Goal: Browse casually

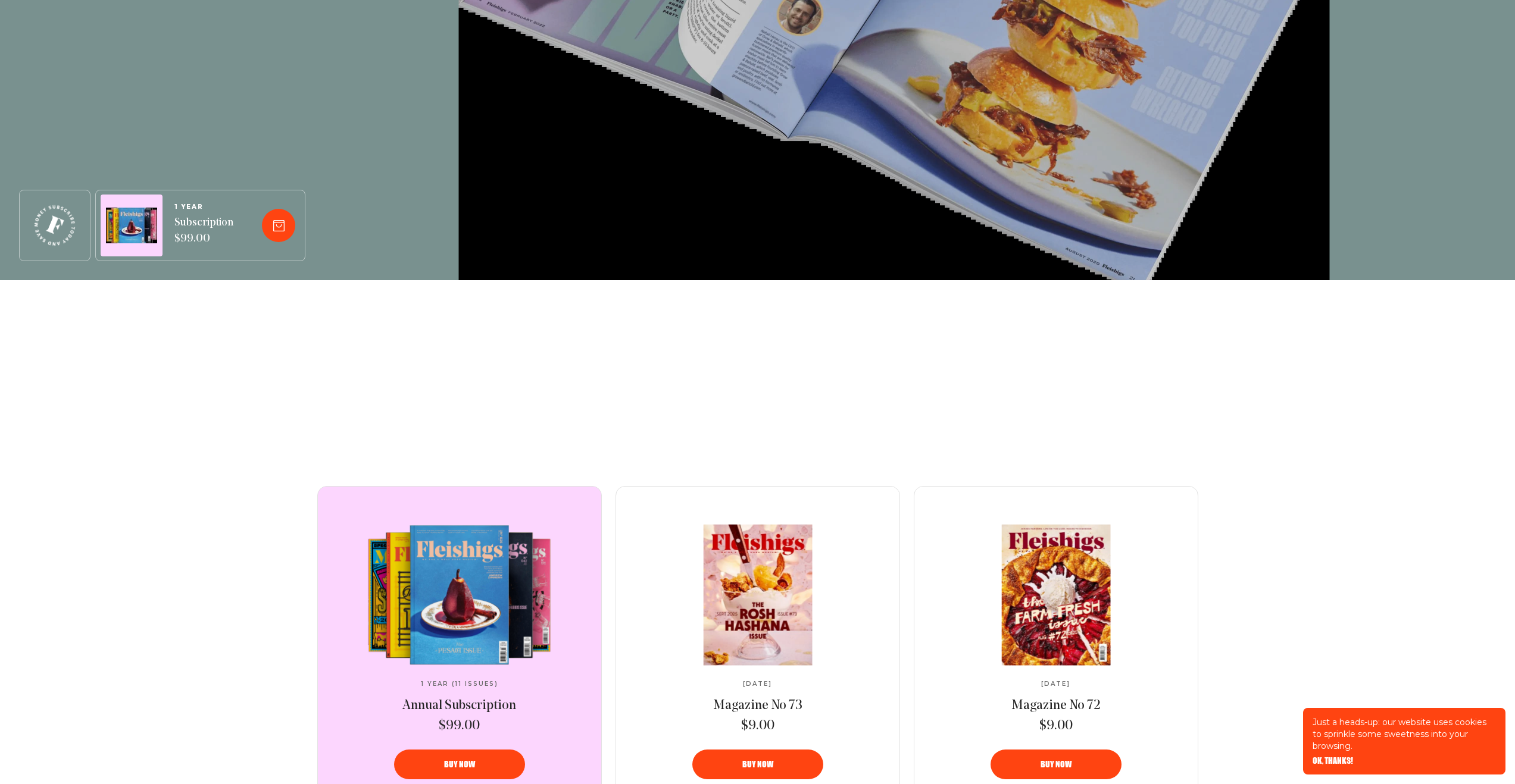
scroll to position [687, 0]
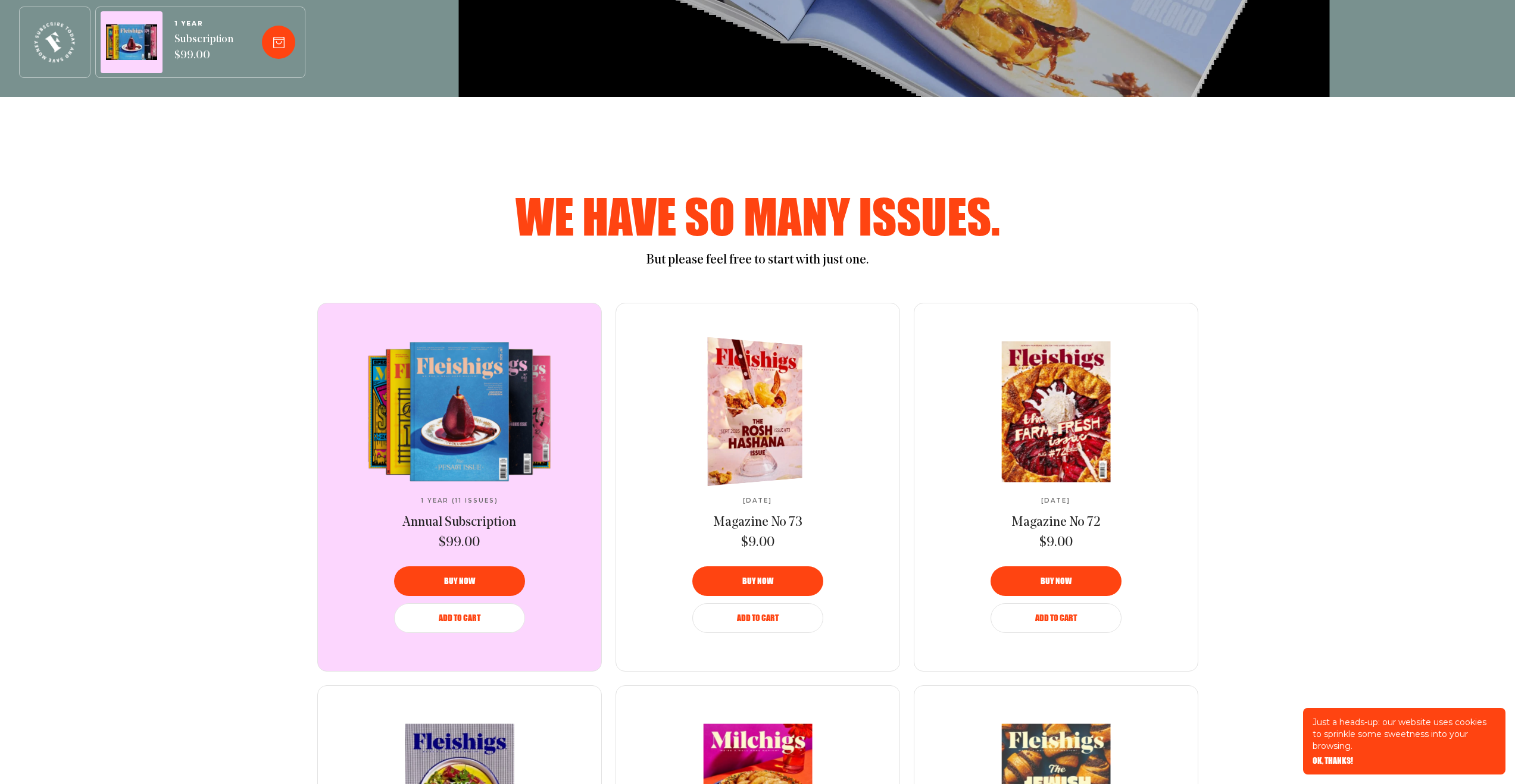
click at [744, 502] on span "[DATE]" at bounding box center [758, 501] width 29 height 7
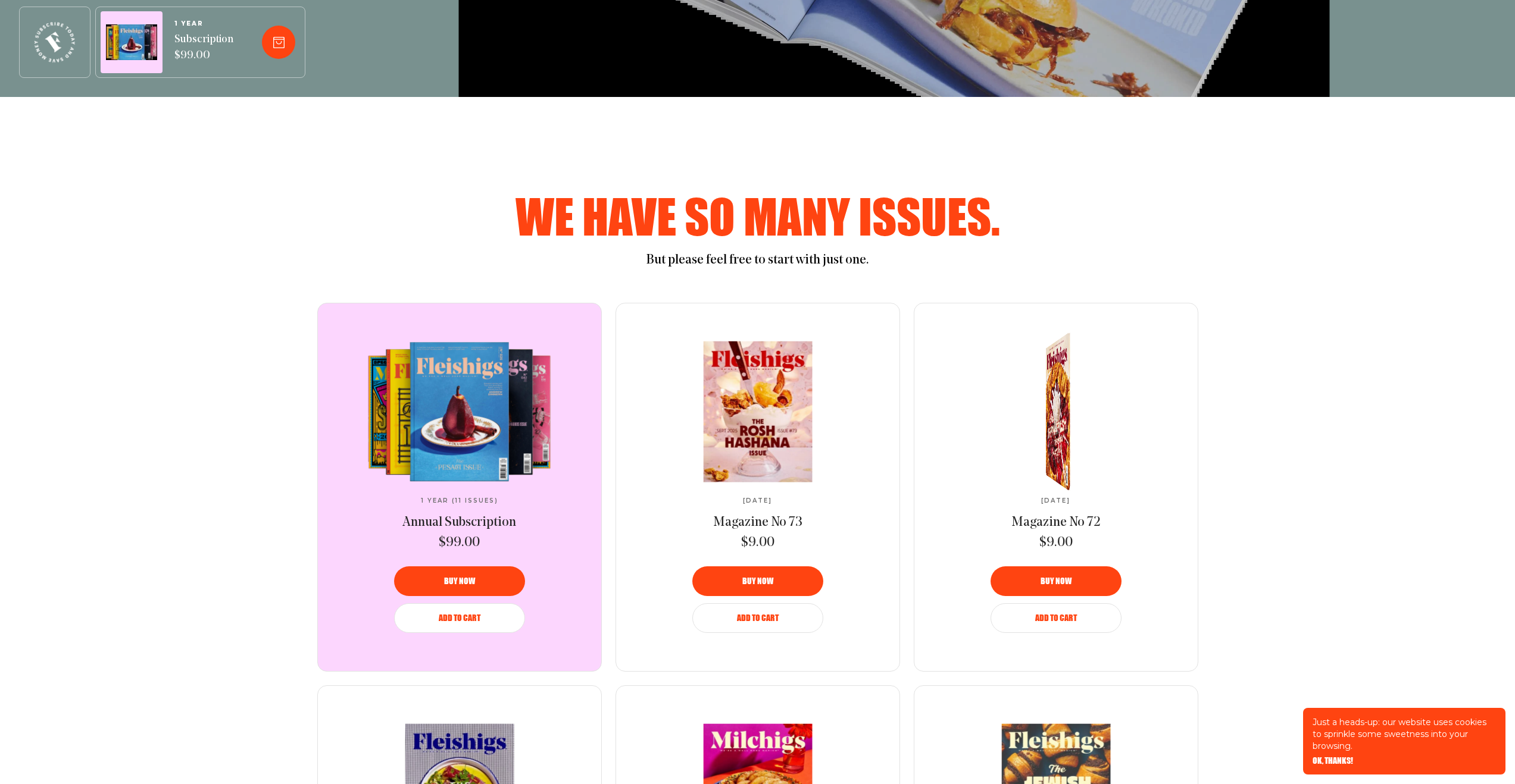
click at [1051, 501] on span "[DATE]" at bounding box center [1056, 501] width 29 height 7
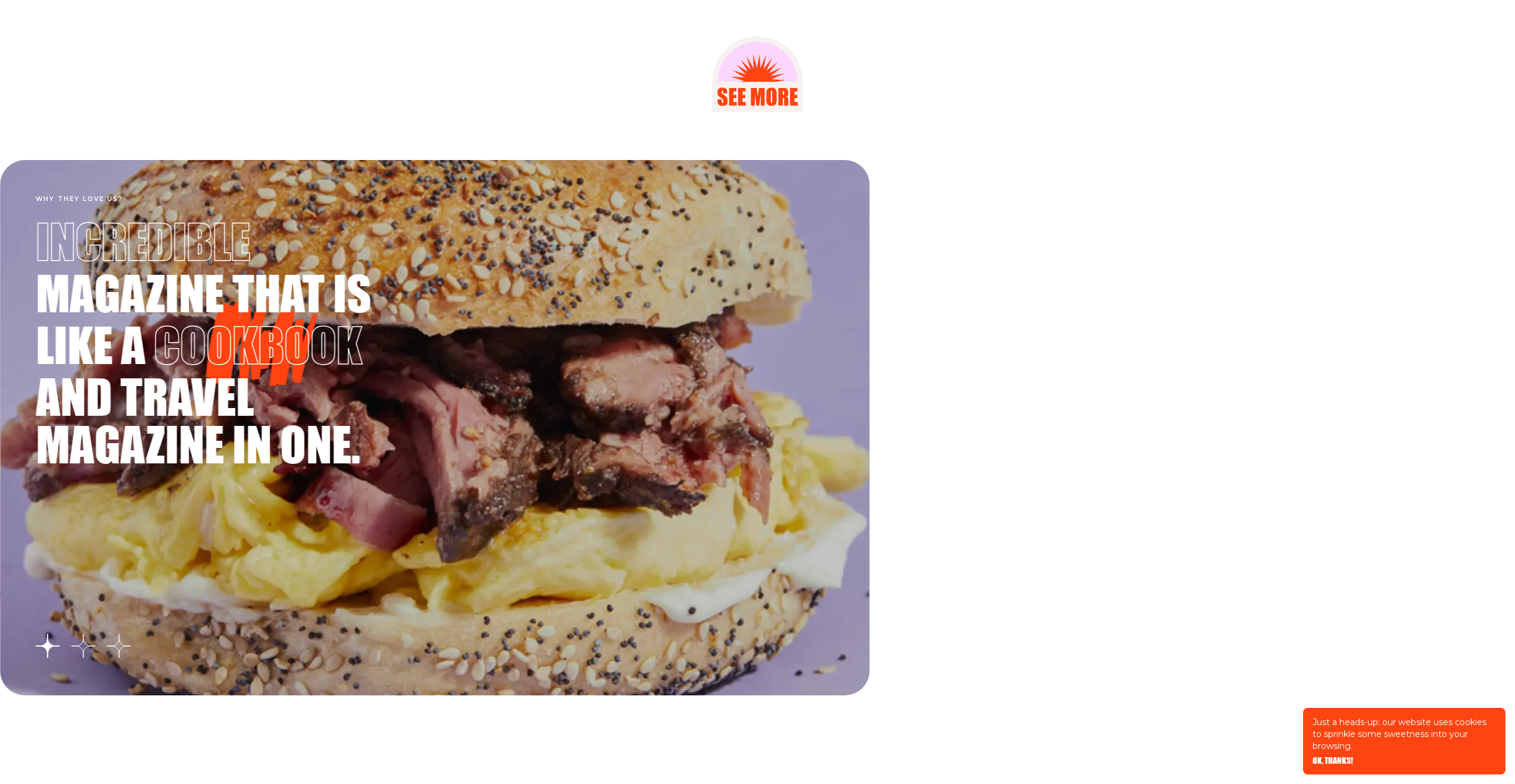
scroll to position [2150, 0]
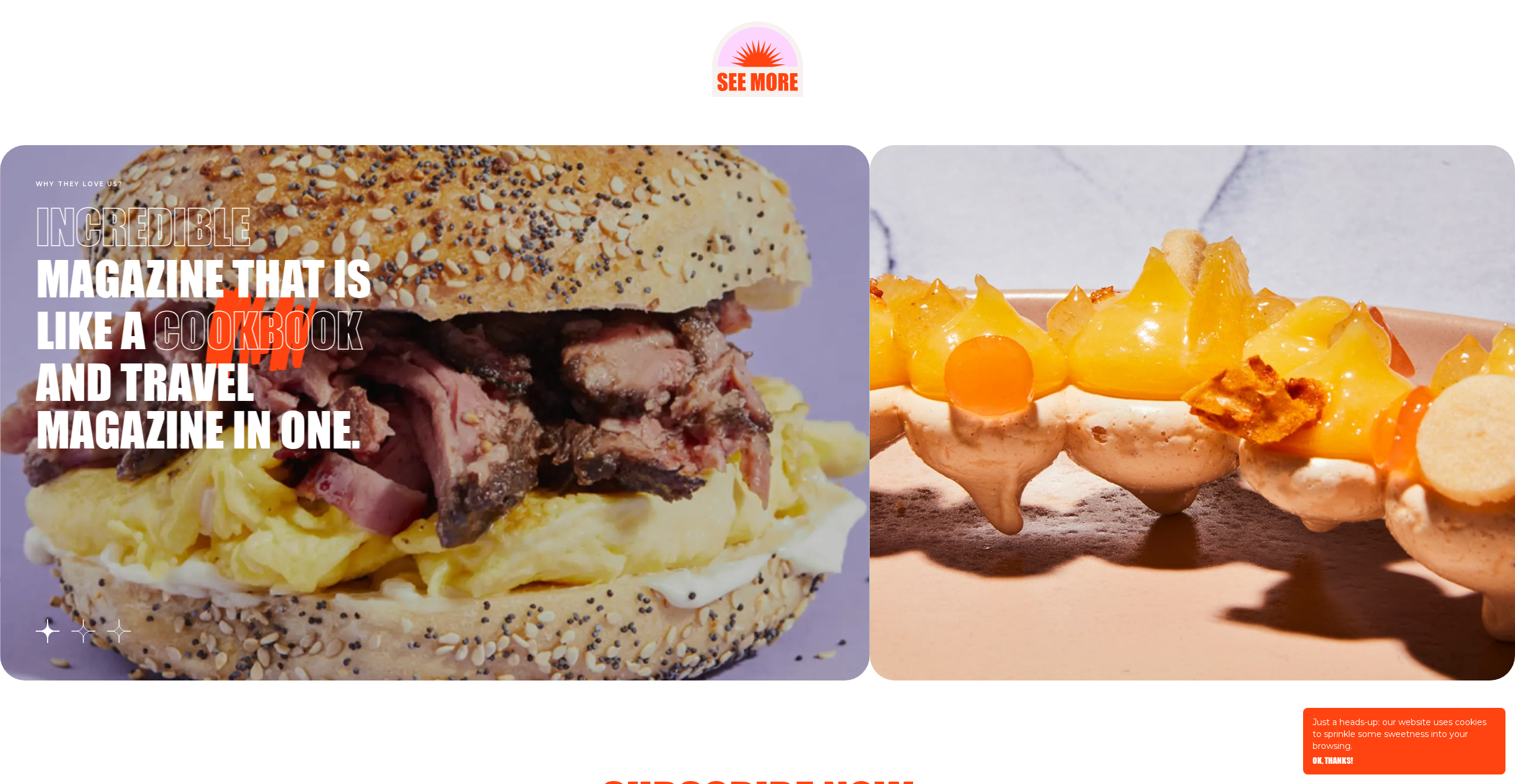
click at [80, 184] on h4 "Why they love us?" at bounding box center [435, 185] width 798 height 7
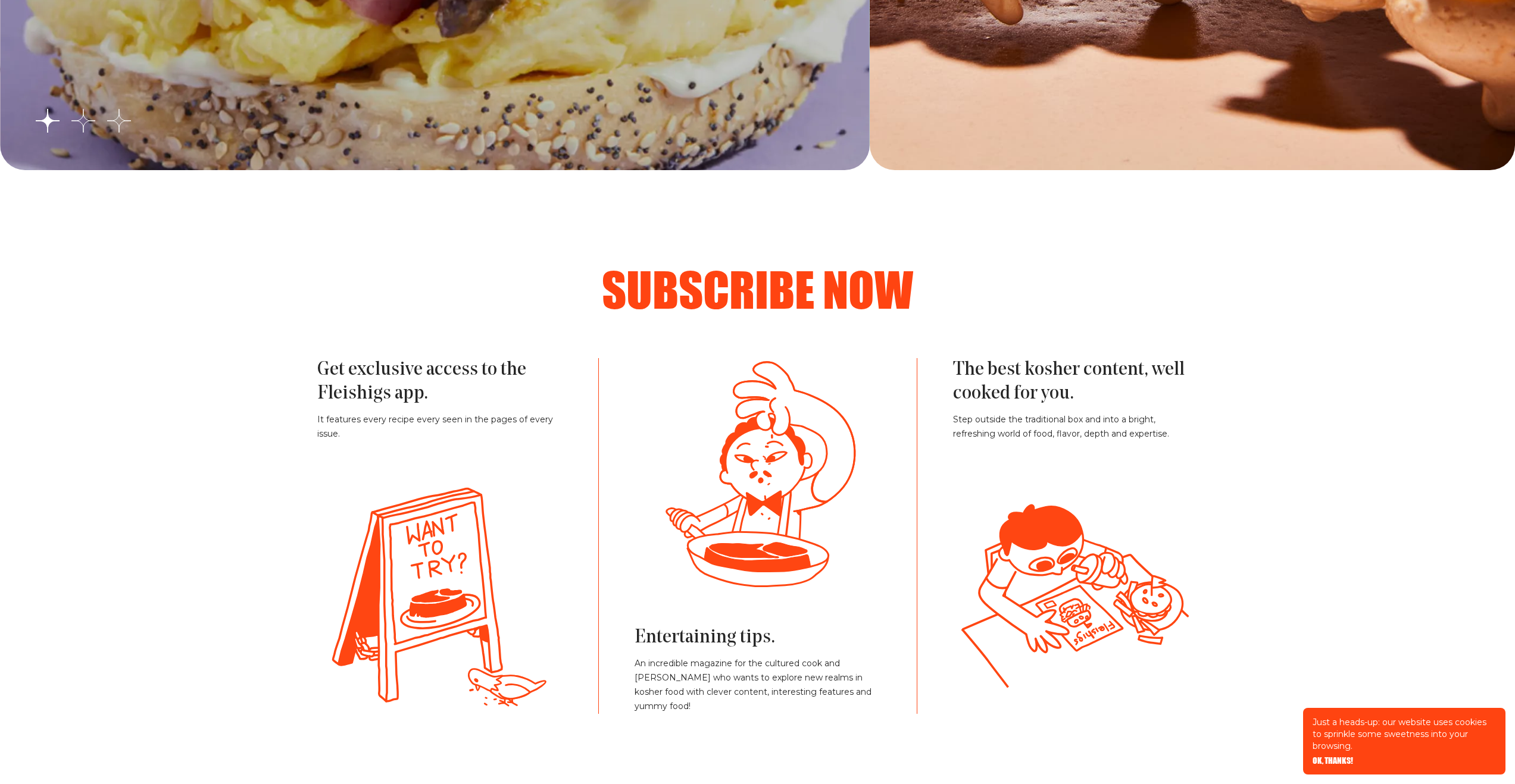
scroll to position [2721, 0]
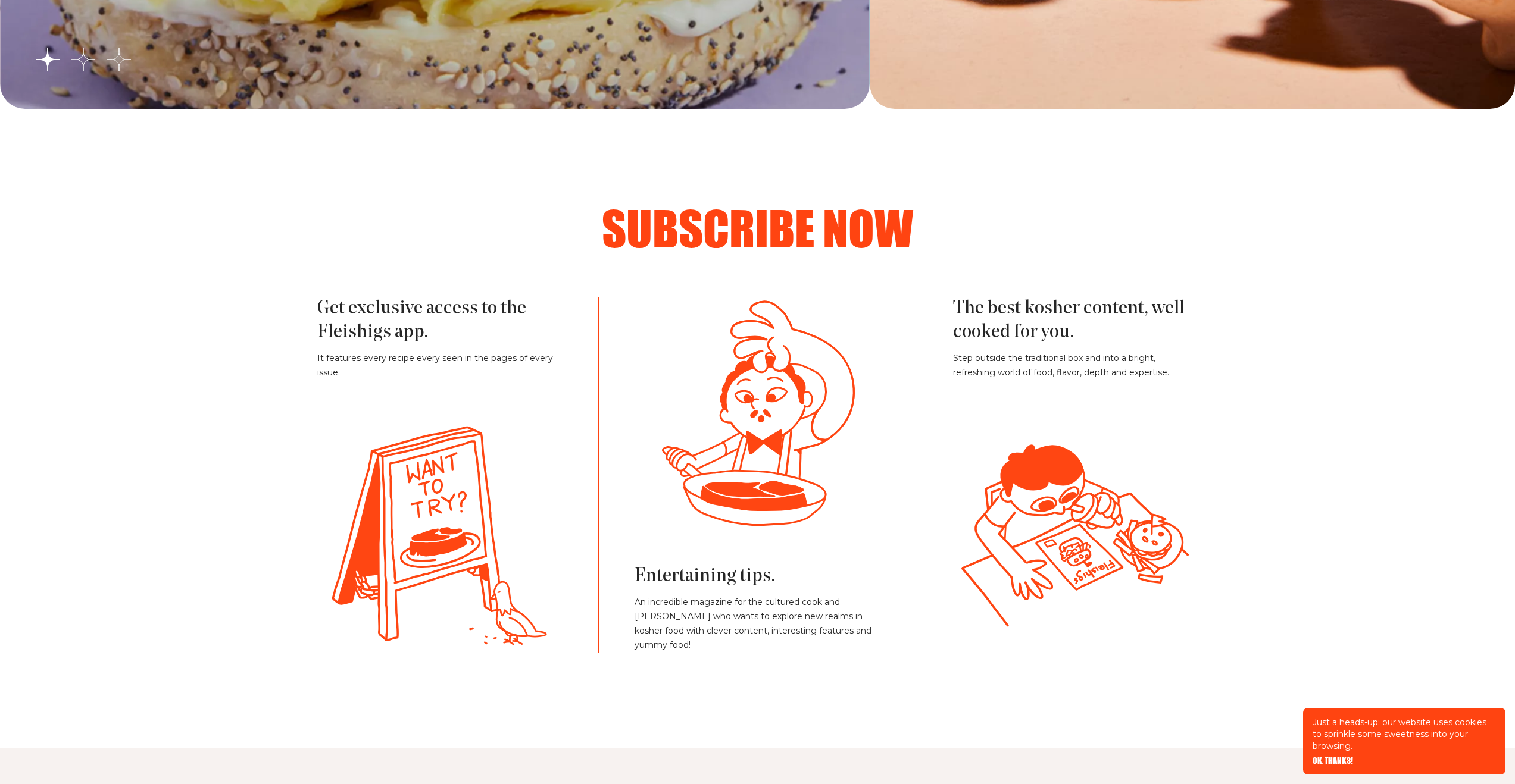
click at [1018, 354] on p "Step outside the traditional box and into a bright, refreshing world of food, f…" at bounding box center [1075, 366] width 245 height 29
click at [756, 634] on p "An incredible magazine for the cultured cook and [PERSON_NAME] who wants to exp…" at bounding box center [757, 624] width 246 height 57
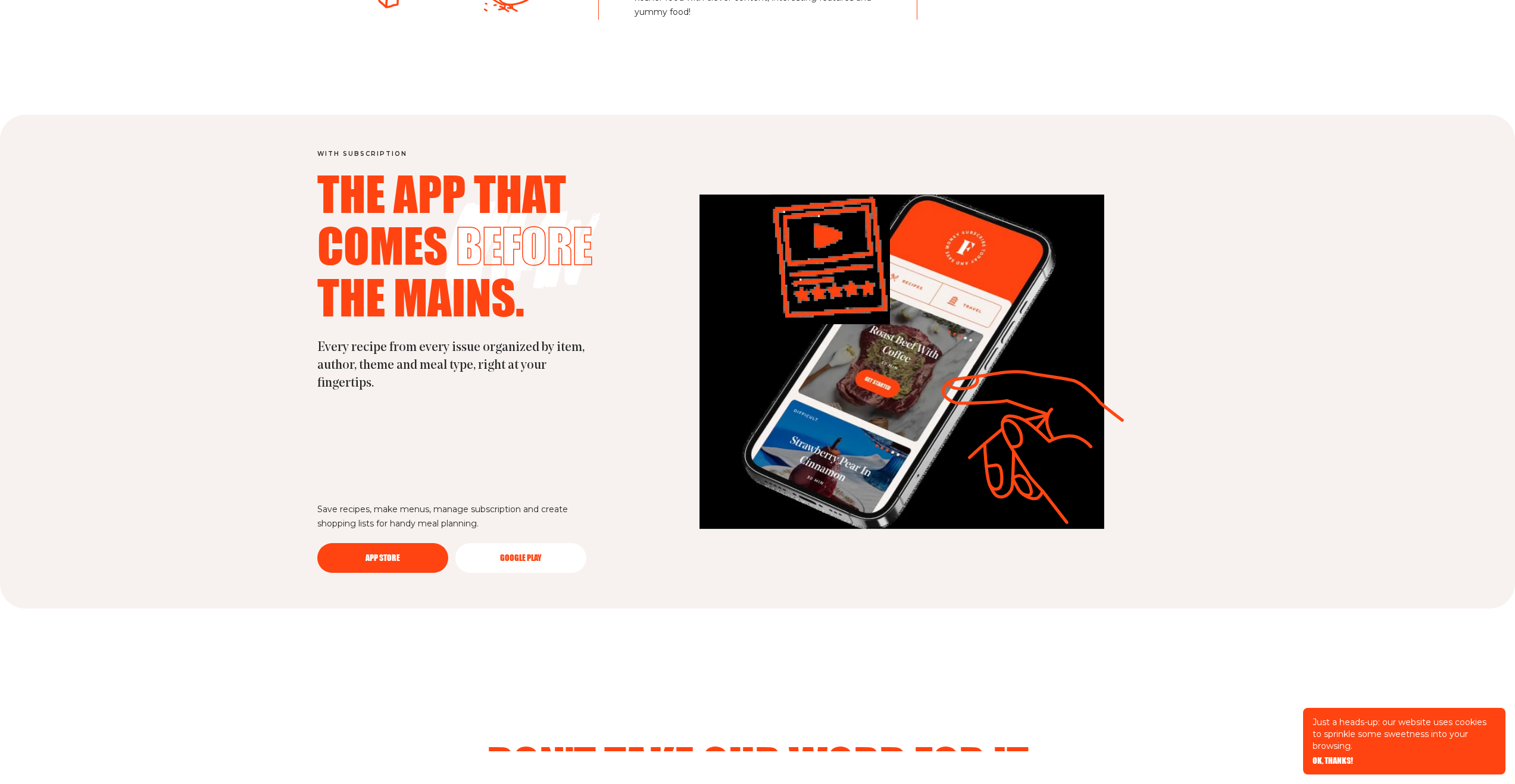
scroll to position [3347, 0]
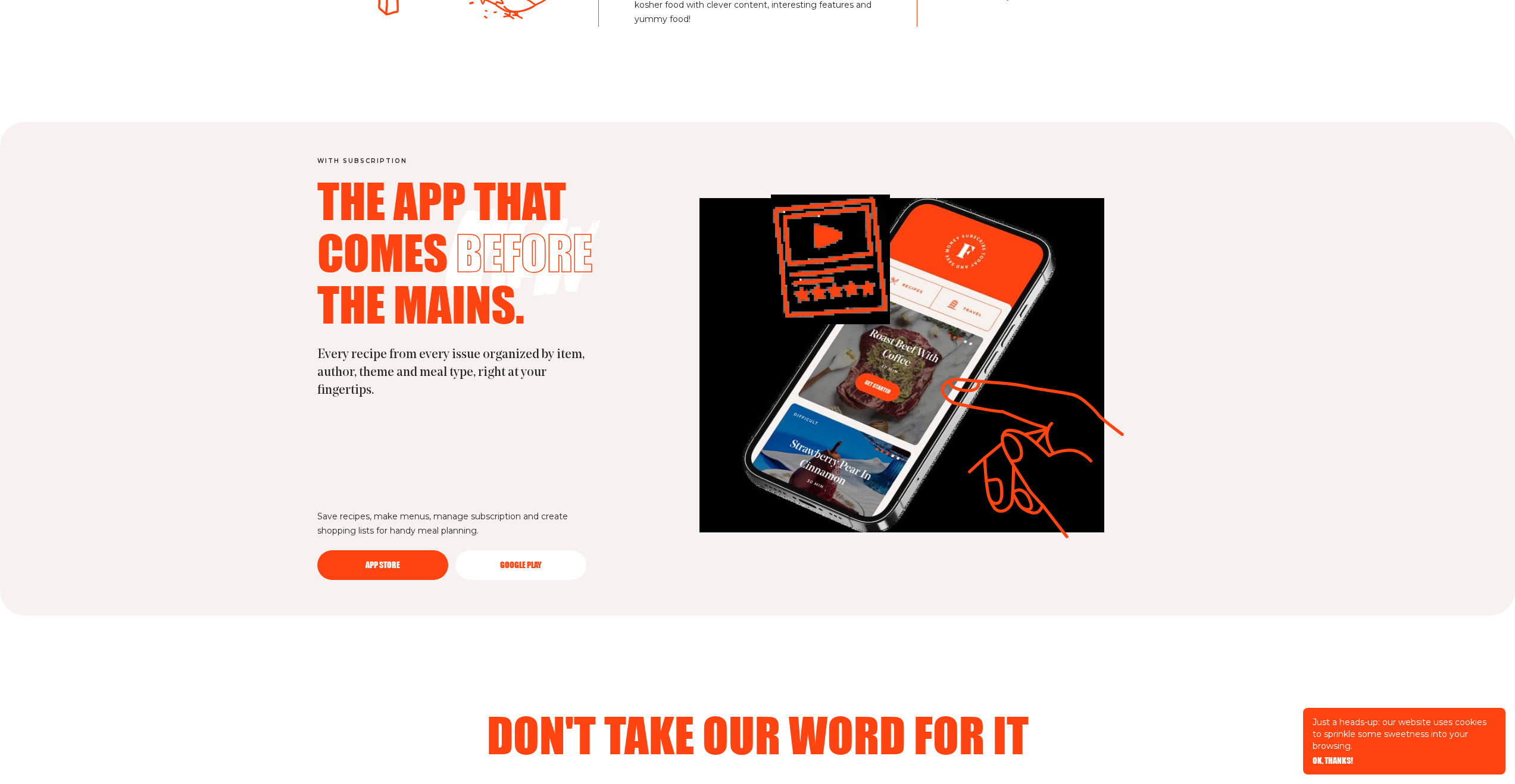
click at [388, 510] on p "Save recipes, make menus, manage subscription and create shopping lists for han…" at bounding box center [454, 524] width 274 height 29
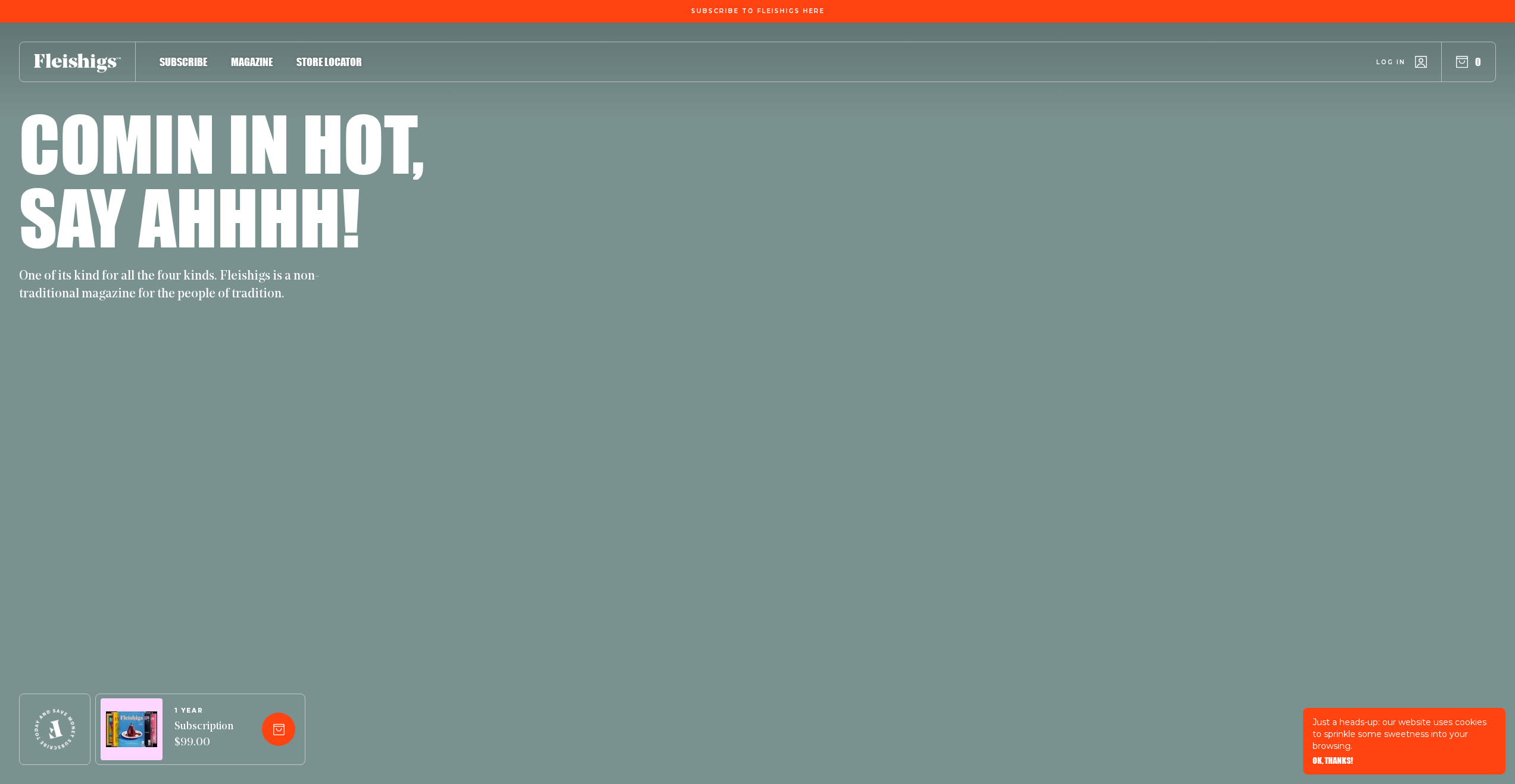
scroll to position [6443, 0]
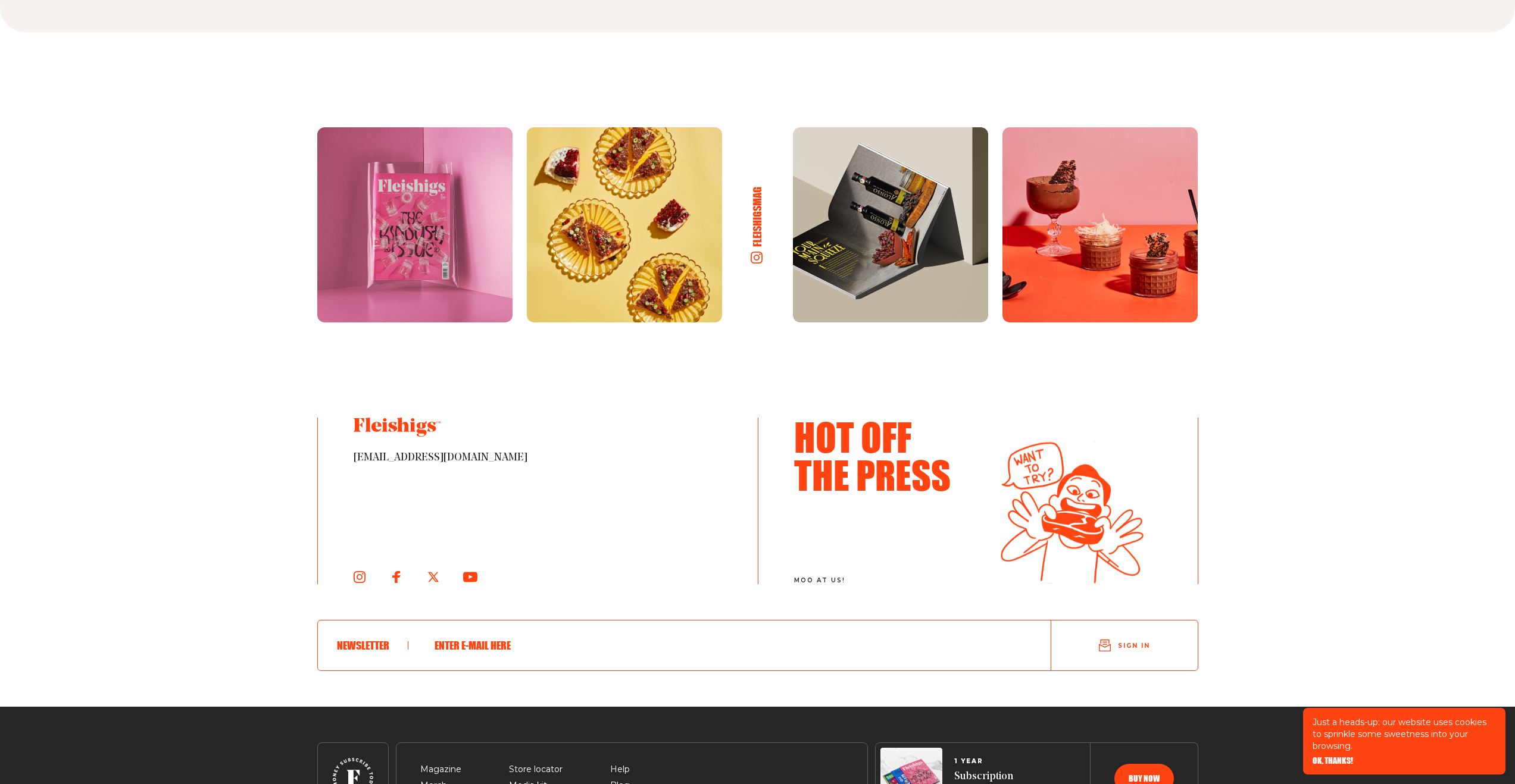
click at [1439, 729] on p "Just a heads-up: our website uses cookies to sprinkle some sweetness into your …" at bounding box center [1404, 734] width 183 height 36
